Goal: Task Accomplishment & Management: Complete application form

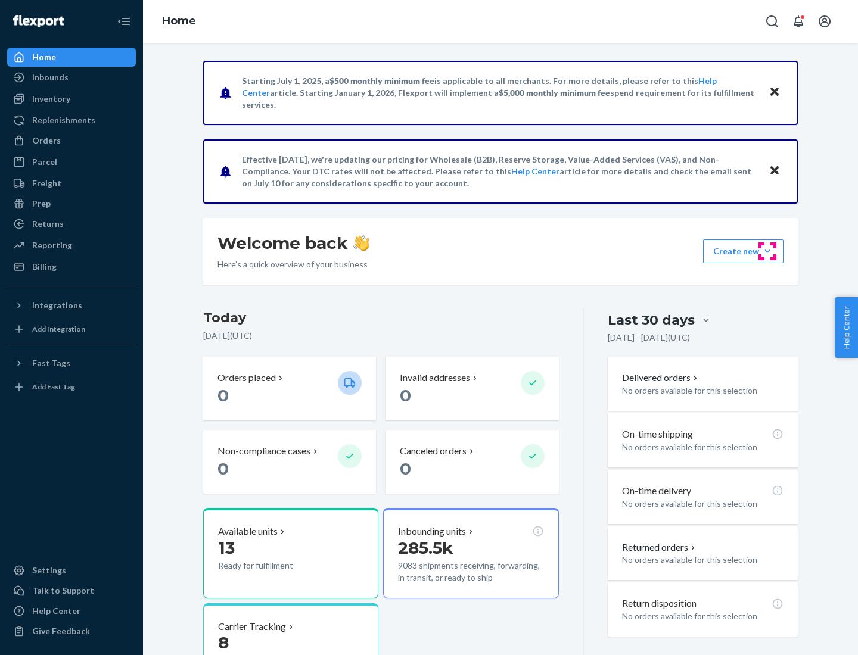
click at [767, 251] on button "Create new Create new inbound Create new order Create new product" at bounding box center [743, 251] width 80 height 24
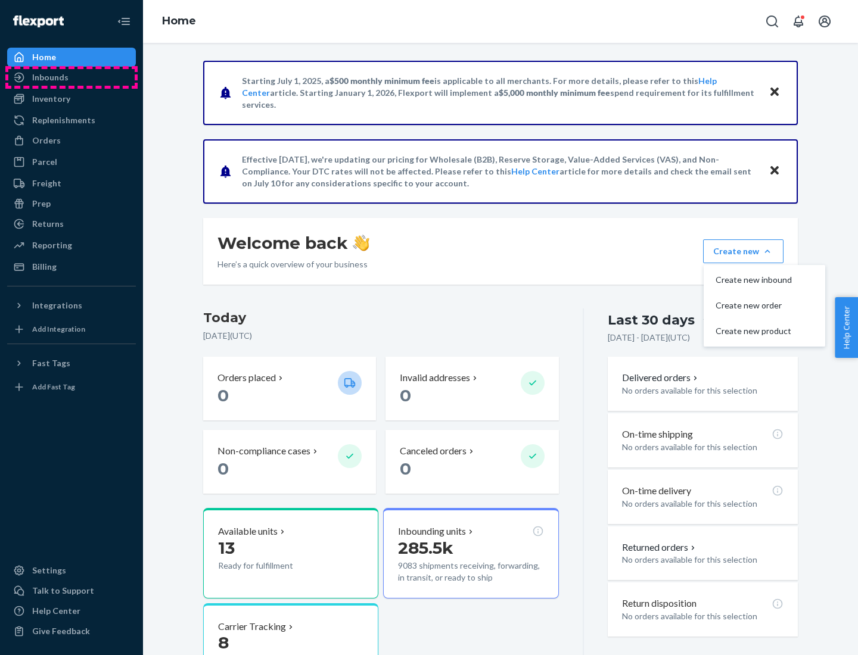
click at [71, 77] on div "Inbounds" at bounding box center [71, 77] width 126 height 17
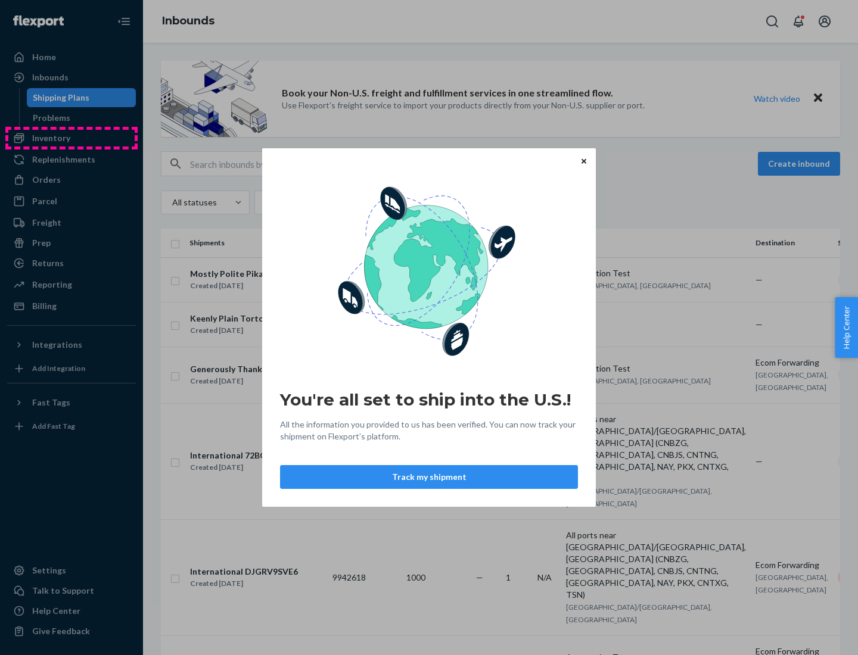
click at [71, 138] on div "You're all set to ship into the U.S.! All the information you provided to us ha…" at bounding box center [429, 327] width 858 height 655
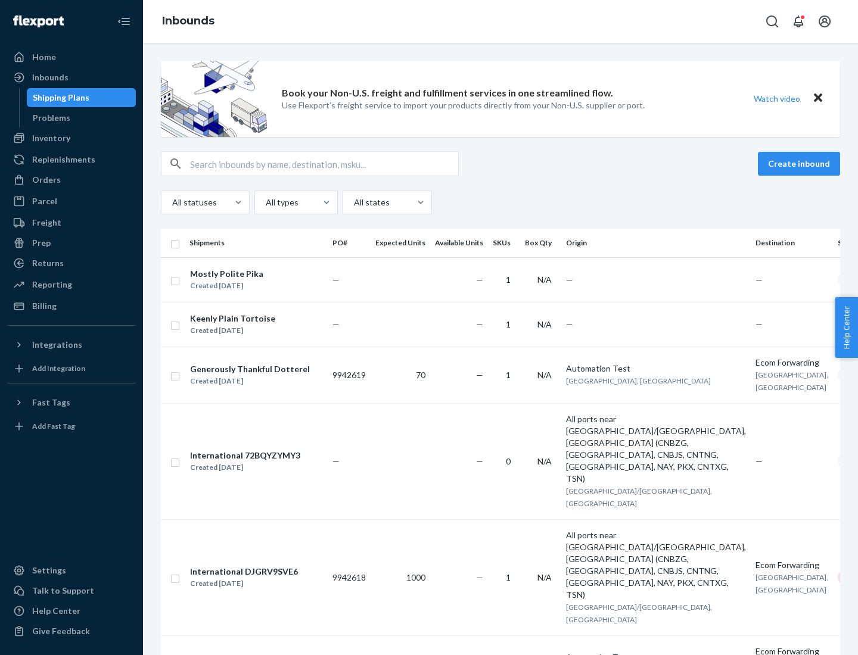
click at [500, 21] on div "Inbounds" at bounding box center [500, 21] width 715 height 43
click at [500, 203] on div "All statuses All types All states" at bounding box center [500, 203] width 679 height 24
click at [59, 98] on div "Shipping Plans" at bounding box center [61, 98] width 57 height 12
click at [801, 164] on button "Create inbound" at bounding box center [799, 164] width 82 height 24
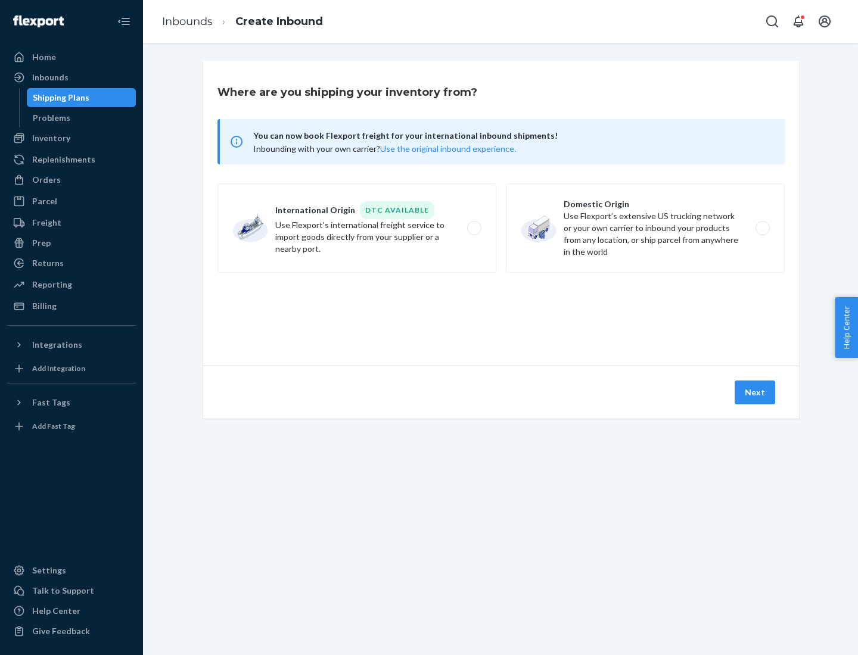
click at [357, 228] on label "International Origin DTC Available Use Flexport's international freight service…" at bounding box center [356, 227] width 279 height 89
click at [474, 228] on input "International Origin DTC Available Use Flexport's international freight service…" at bounding box center [478, 229] width 8 height 8
radio input "true"
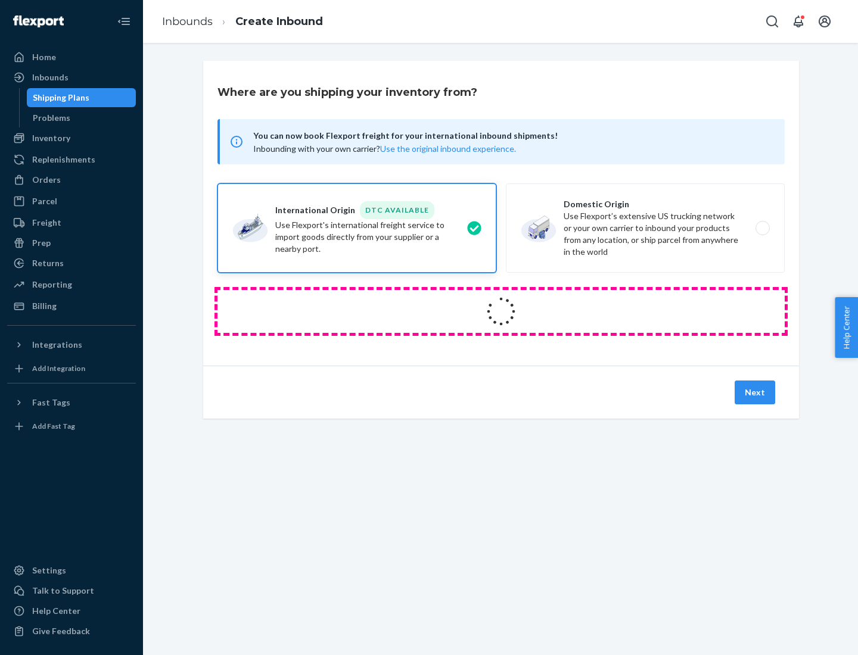
click at [501, 312] on icon at bounding box center [500, 311] width 33 height 33
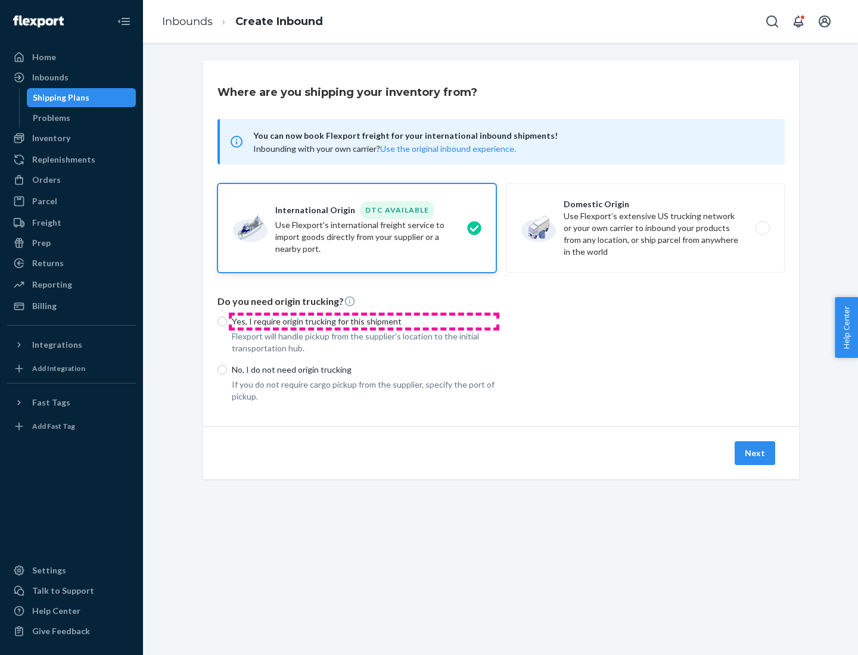
click at [364, 321] on p "Yes, I require origin trucking for this shipment" at bounding box center [364, 322] width 264 height 12
click at [227, 321] on input "Yes, I require origin trucking for this shipment" at bounding box center [222, 322] width 10 height 10
radio input "true"
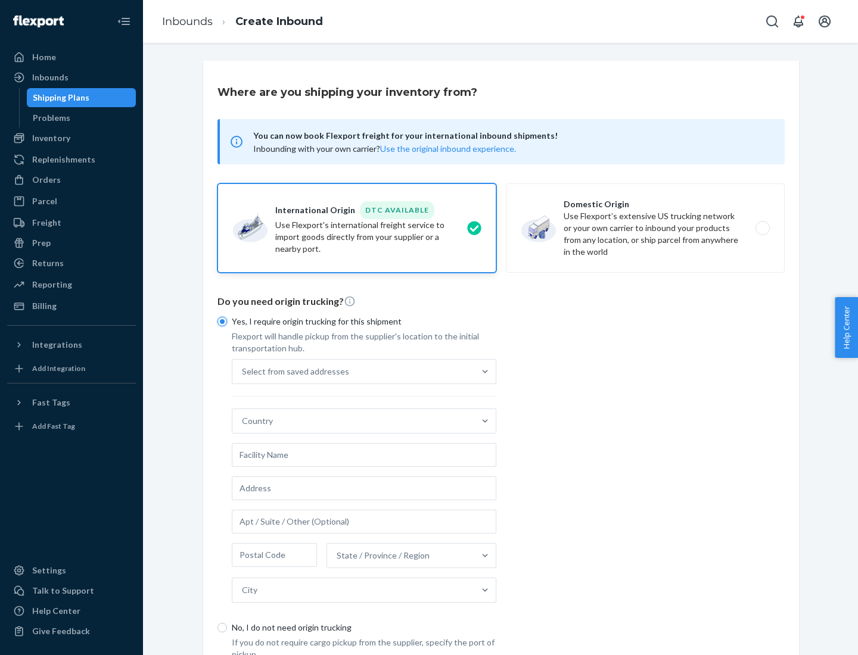
scroll to position [23, 0]
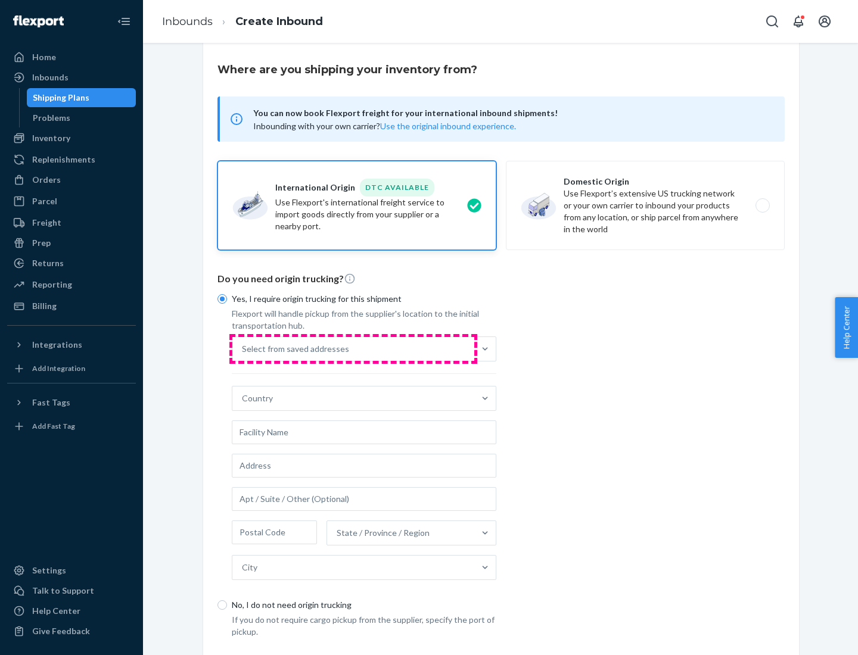
click at [353, 348] on div "Select from saved addresses" at bounding box center [353, 349] width 242 height 24
click at [243, 348] on input "Select from saved addresses" at bounding box center [242, 349] width 1 height 12
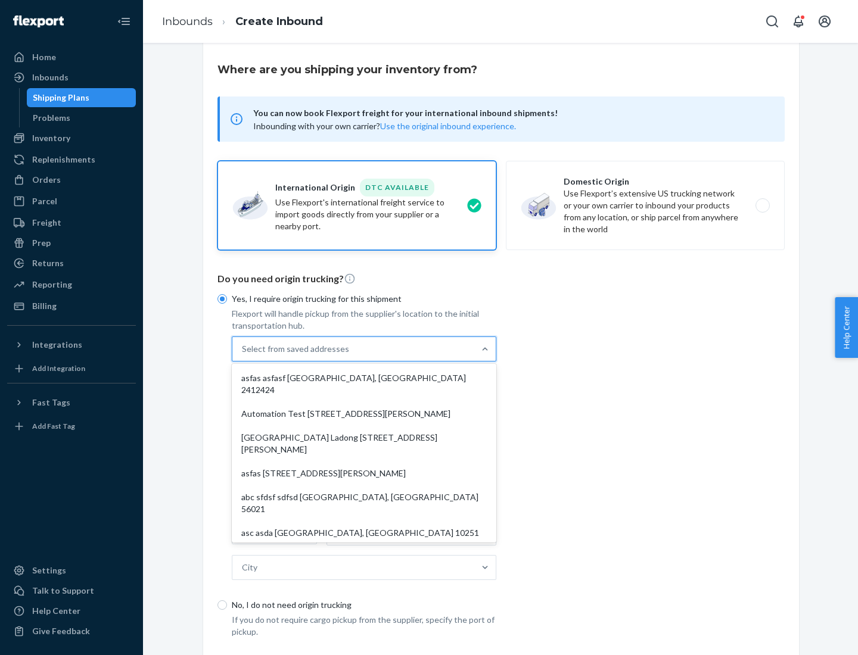
scroll to position [52, 0]
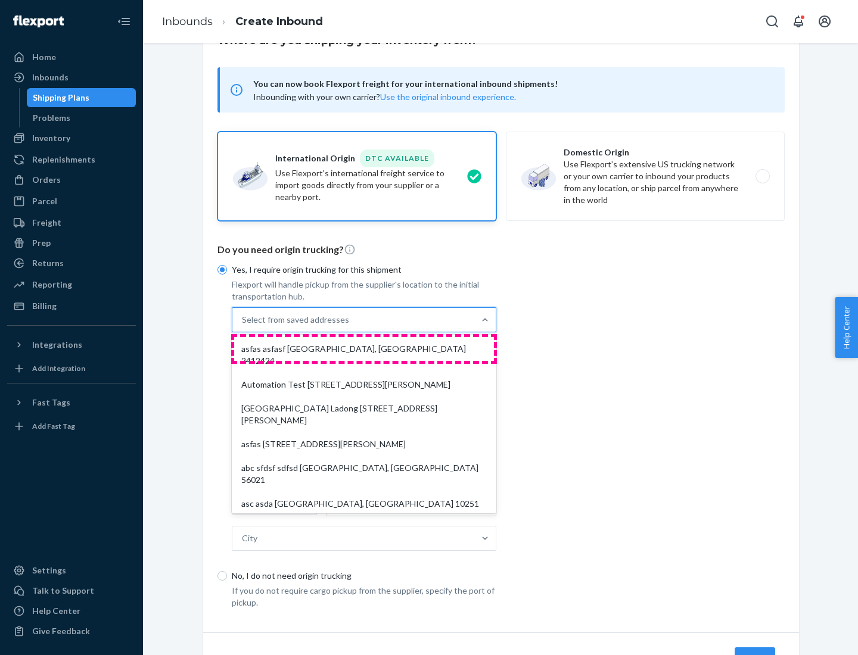
click at [364, 348] on div "asfas asfasf [GEOGRAPHIC_DATA], [GEOGRAPHIC_DATA] 2412424" at bounding box center [364, 355] width 260 height 36
click at [243, 326] on input "option asfas asfasf [GEOGRAPHIC_DATA], [GEOGRAPHIC_DATA] 2412424 focused, 1 of …" at bounding box center [242, 320] width 1 height 12
type input "asfas"
type input "asfasf"
type input "2412424"
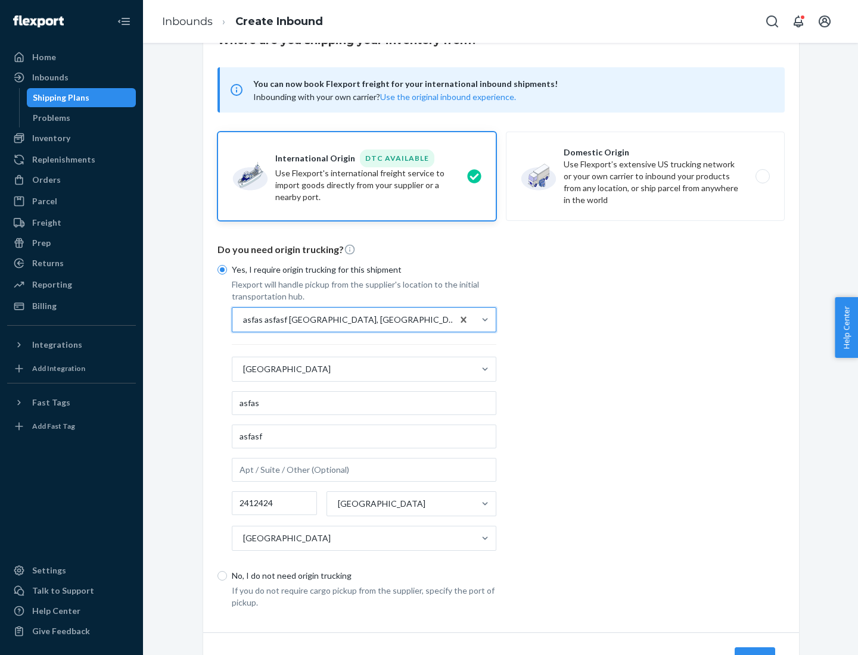
scroll to position [111, 0]
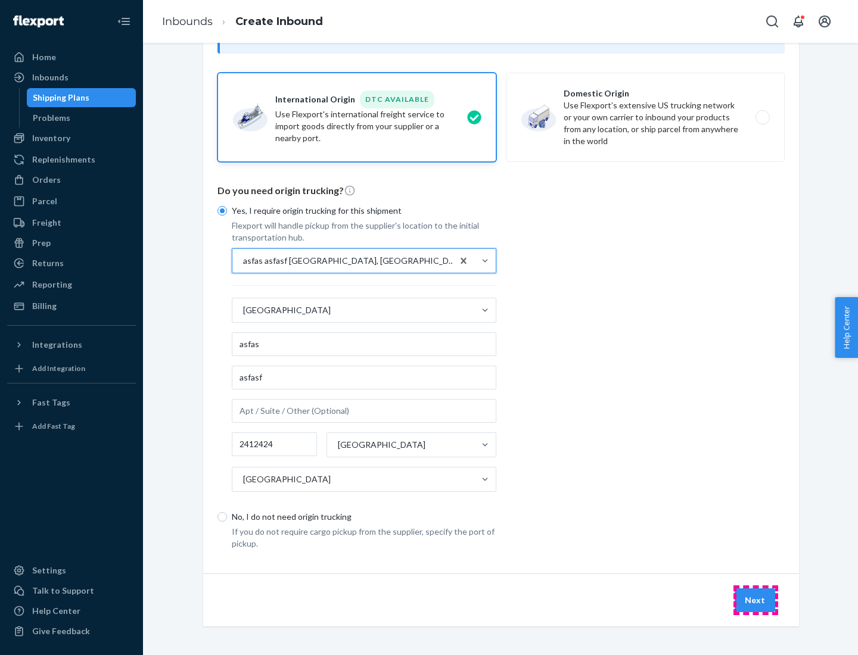
click at [755, 600] on button "Next" at bounding box center [755, 601] width 41 height 24
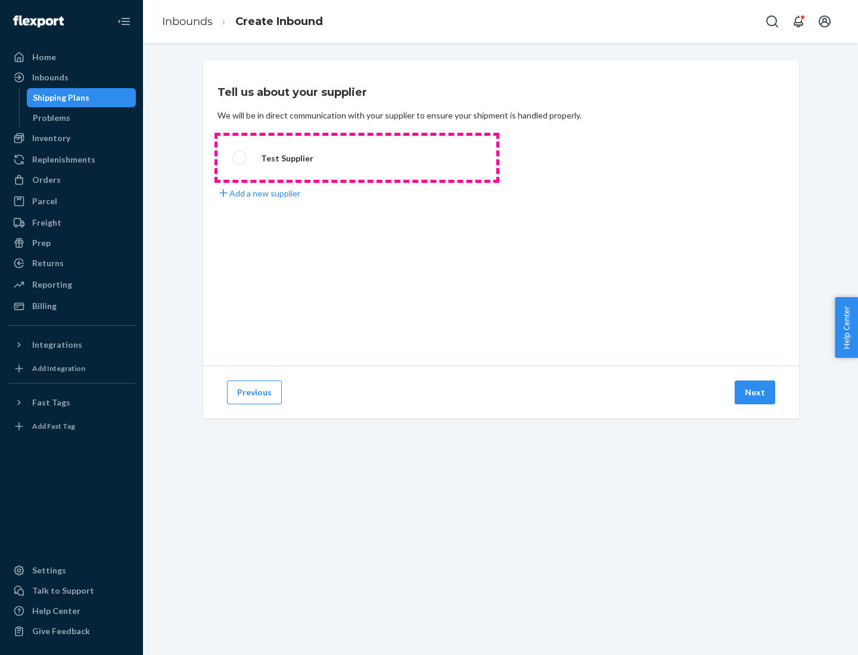
click at [357, 158] on label "Test Supplier" at bounding box center [356, 158] width 279 height 44
click at [240, 158] on input "Test Supplier" at bounding box center [236, 158] width 8 height 8
radio input "true"
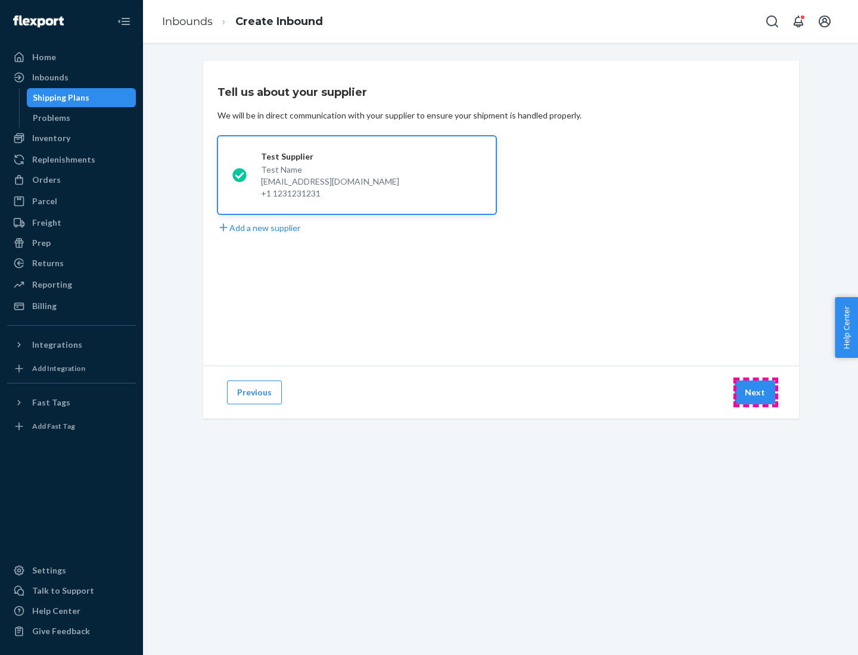
click at [755, 393] on button "Next" at bounding box center [755, 393] width 41 height 24
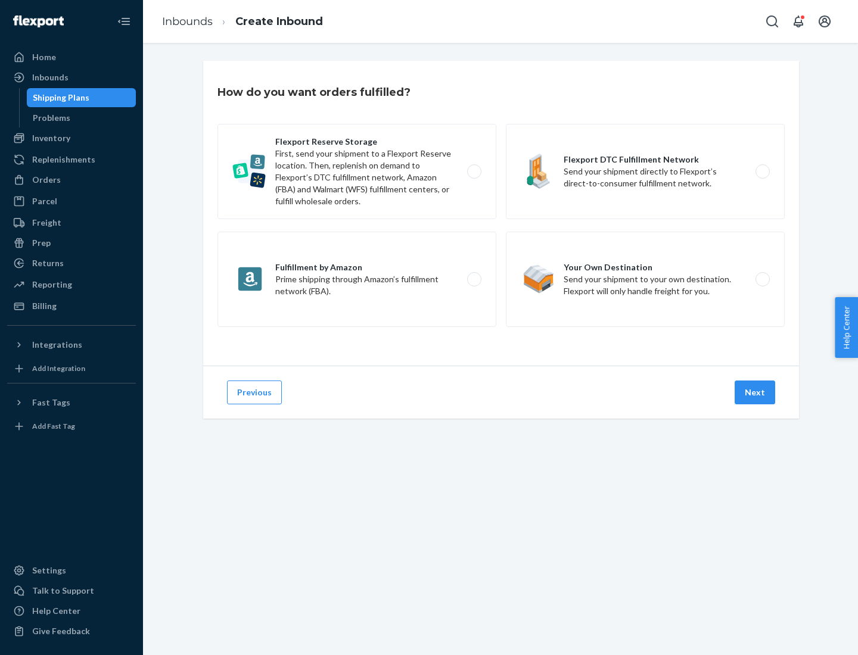
click at [357, 279] on label "Fulfillment by Amazon Prime shipping through Amazon’s fulfillment network (FBA)." at bounding box center [356, 279] width 279 height 95
click at [474, 279] on input "Fulfillment by Amazon Prime shipping through Amazon’s fulfillment network (FBA)." at bounding box center [478, 280] width 8 height 8
radio input "true"
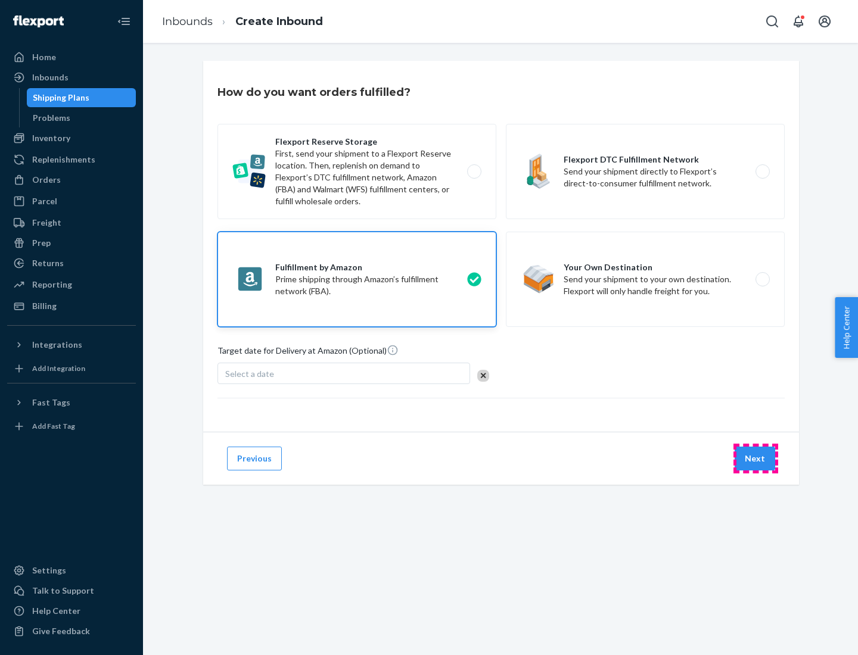
click at [755, 459] on button "Next" at bounding box center [755, 459] width 41 height 24
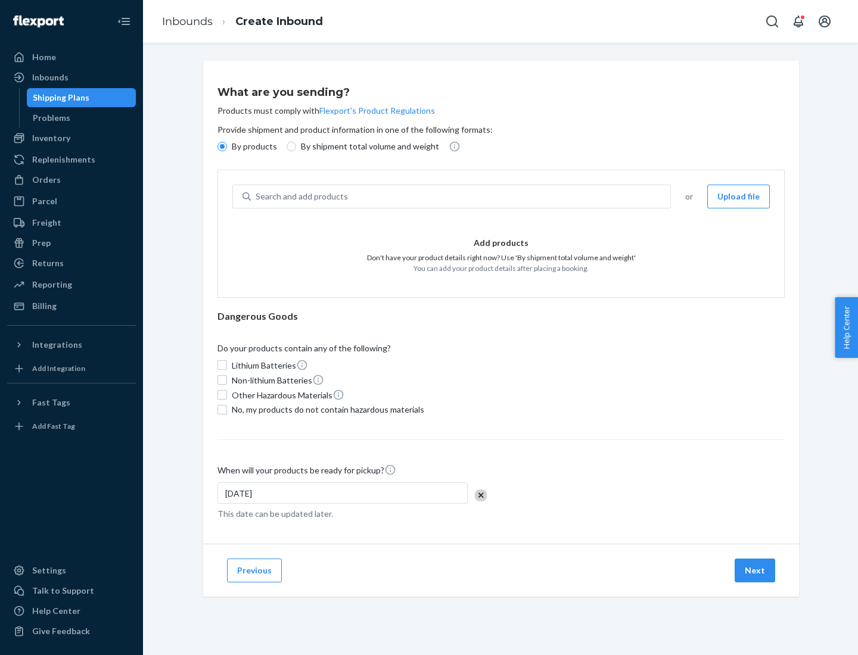
click at [366, 147] on p "By shipment total volume and weight" at bounding box center [370, 147] width 138 height 12
click at [296, 147] on input "By shipment total volume and weight" at bounding box center [292, 147] width 10 height 10
radio input "true"
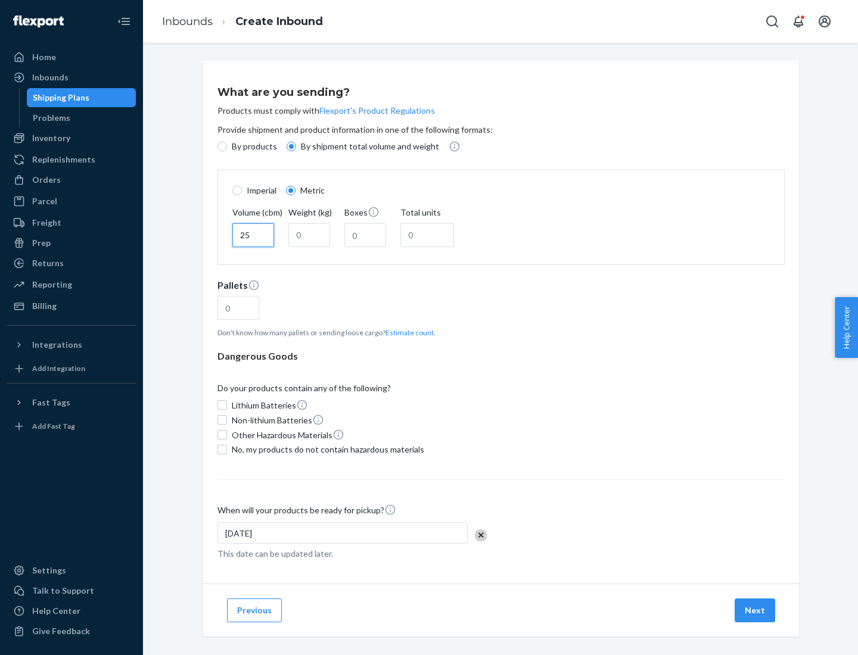
type input "25"
type input "100"
type input "50"
type input "500"
click at [407, 332] on button "Estimate count" at bounding box center [409, 333] width 48 height 10
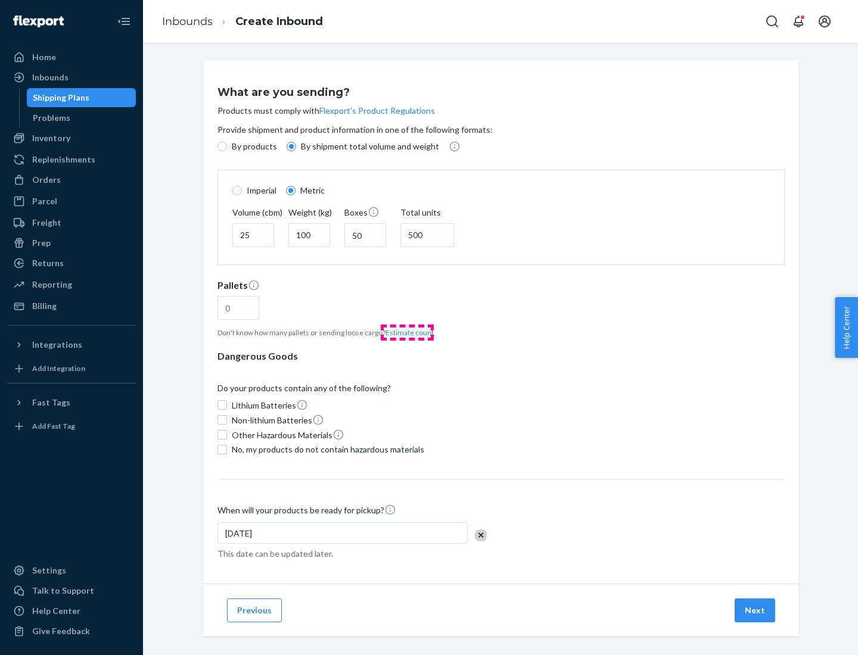
type input "16"
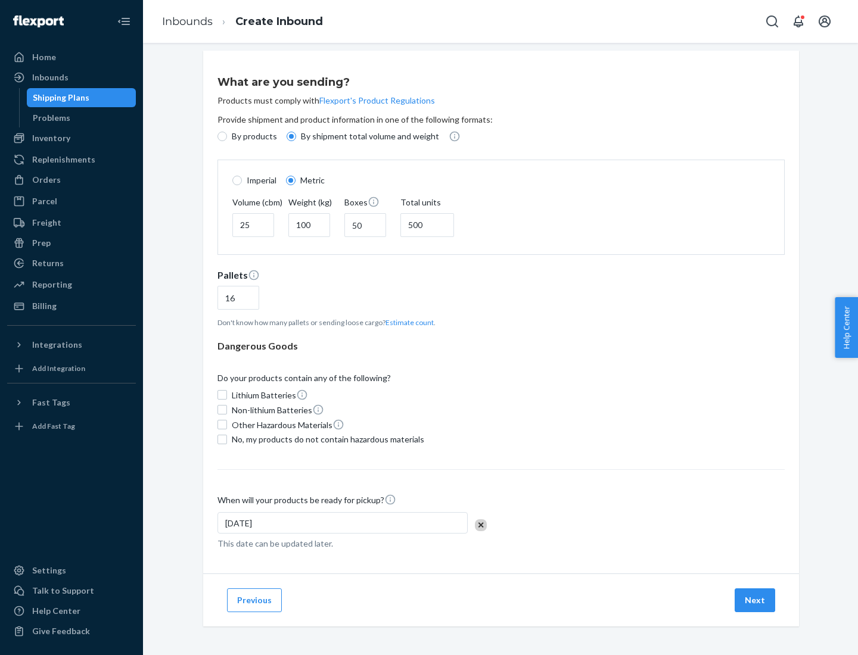
click at [326, 439] on span "No, my products do not contain hazardous materials" at bounding box center [328, 440] width 192 height 12
click at [227, 439] on input "No, my products do not contain hazardous materials" at bounding box center [222, 440] width 10 height 10
checkbox input "true"
click at [755, 600] on button "Next" at bounding box center [755, 601] width 41 height 24
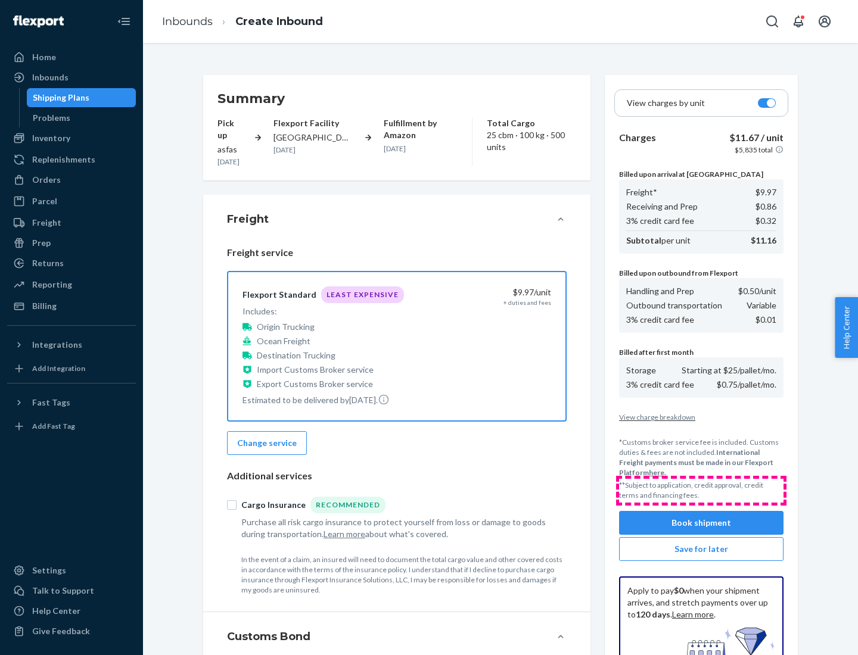
scroll to position [174, 0]
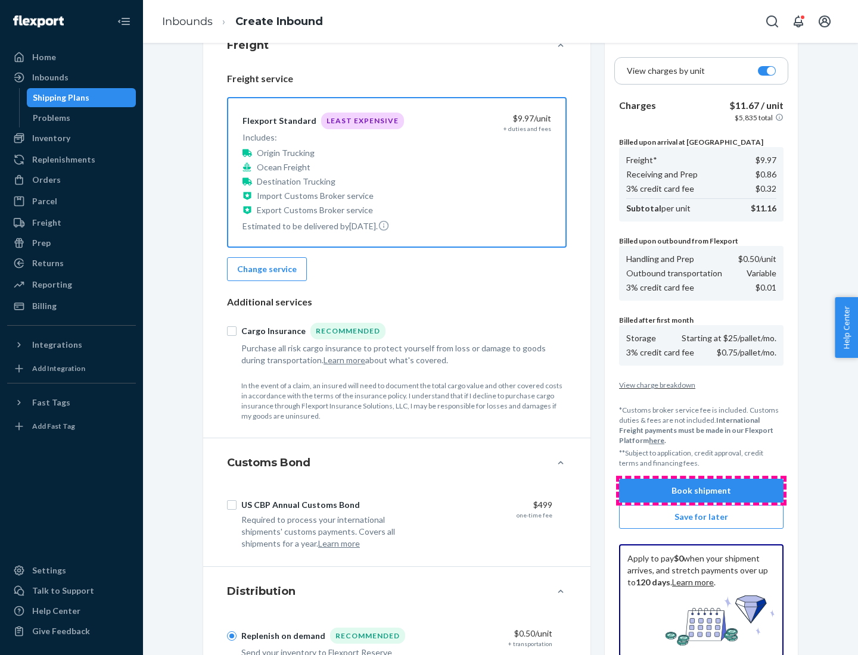
click at [701, 491] on button "Book shipment" at bounding box center [701, 491] width 164 height 24
